Goal: Find contact information: Find contact information

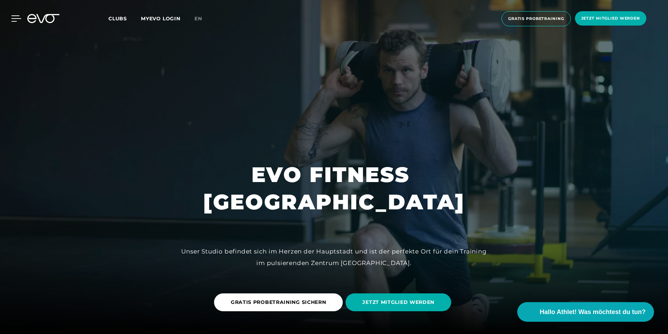
click at [12, 16] on icon at bounding box center [17, 19] width 10 height 6
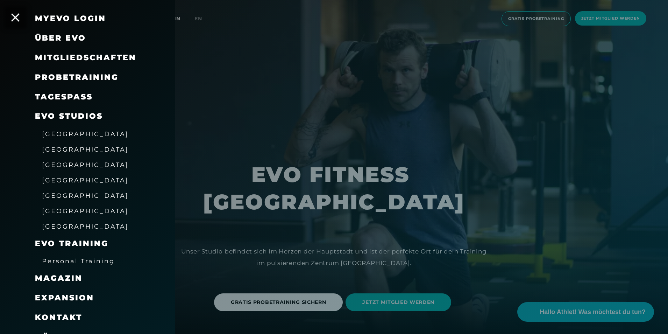
scroll to position [39, 0]
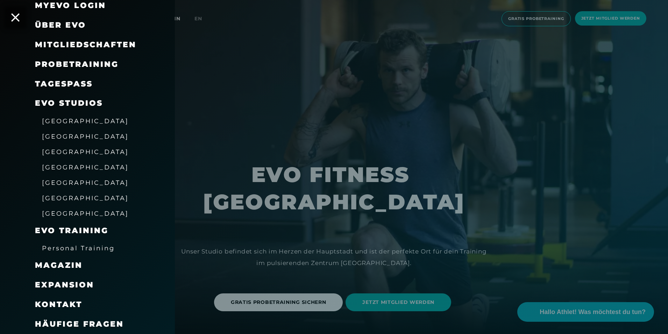
click at [69, 308] on span "Kontakt" at bounding box center [58, 303] width 47 height 9
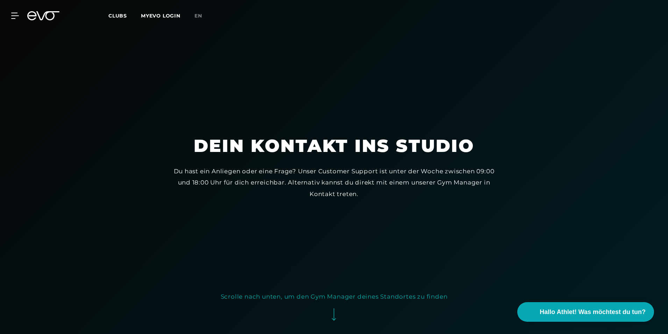
click at [10, 14] on div at bounding box center [11, 16] width 16 height 6
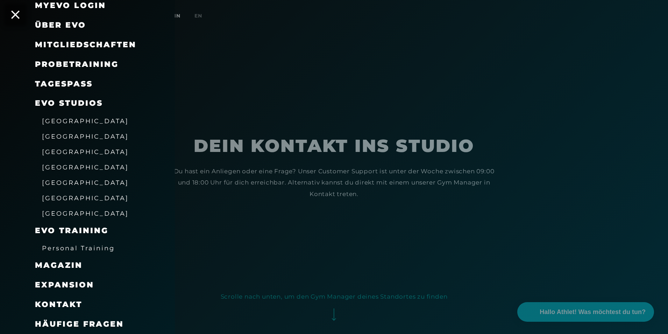
click at [58, 138] on span "[GEOGRAPHIC_DATA]" at bounding box center [85, 136] width 87 height 7
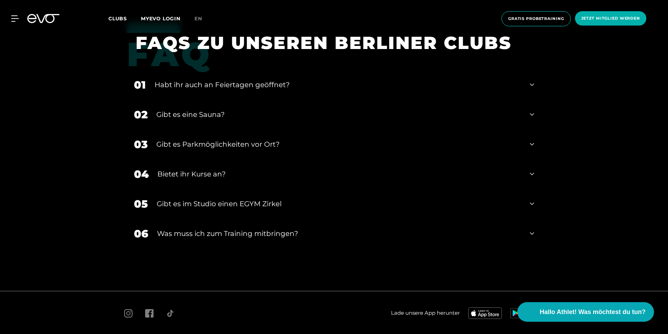
scroll to position [2466, 0]
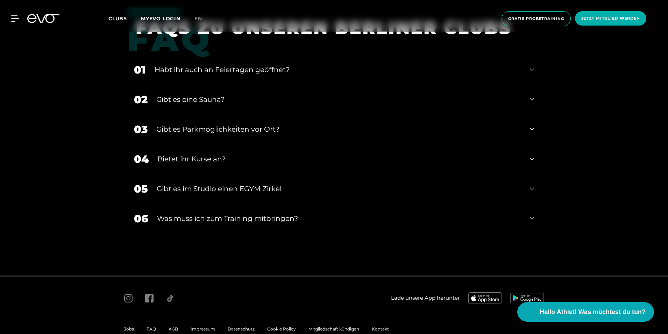
click at [200, 324] on div "Impressum" at bounding box center [202, 328] width 37 height 8
click at [203, 326] on span "Impressum" at bounding box center [203, 328] width 24 height 5
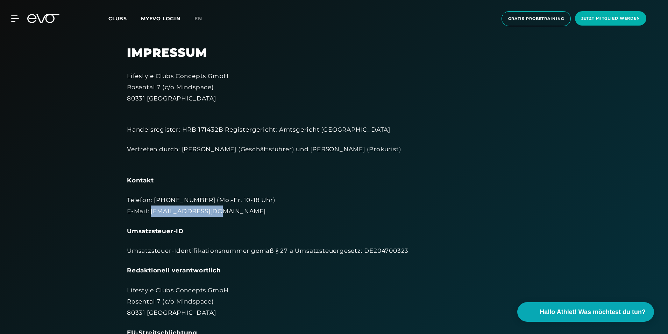
drag, startPoint x: 212, startPoint y: 210, endPoint x: 151, endPoint y: 213, distance: 61.6
click at [151, 213] on div "Telefon: [PHONE_NUMBER] (Mo.-Fr. 10-18 Uhr) E-Mail: [EMAIL_ADDRESS][DOMAIN_NAME]" at bounding box center [334, 205] width 414 height 23
copy div "[EMAIL_ADDRESS][DOMAIN_NAME]"
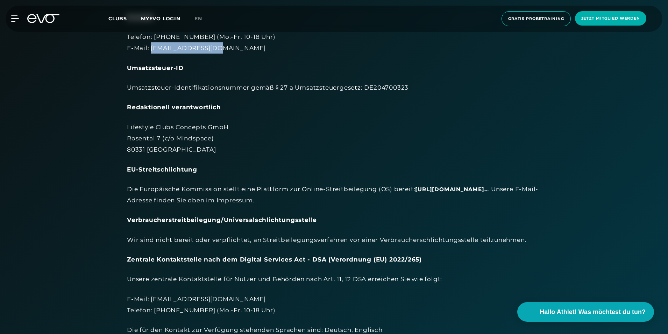
scroll to position [175, 0]
